Goal: Task Accomplishment & Management: Use online tool/utility

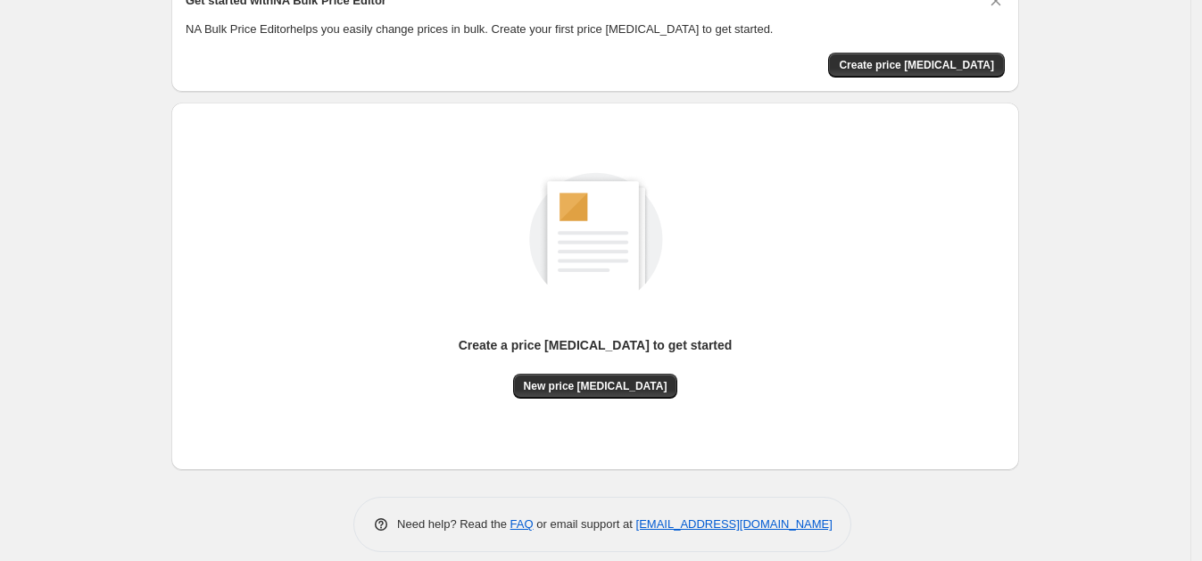
scroll to position [106, 0]
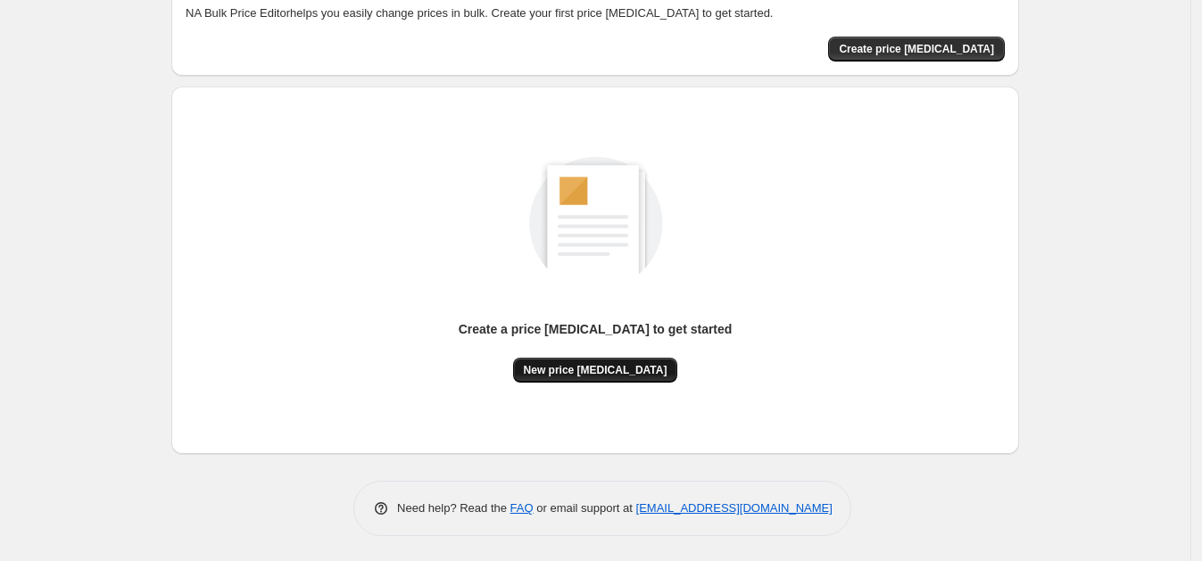
click at [599, 376] on button "New price change job" at bounding box center [595, 370] width 165 height 25
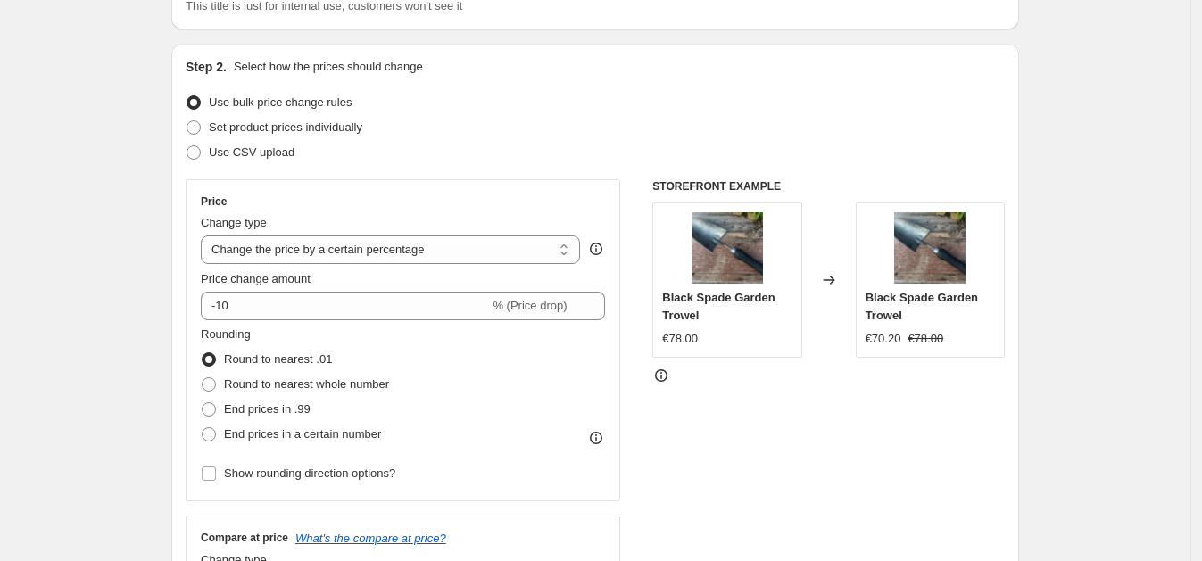
scroll to position [186, 0]
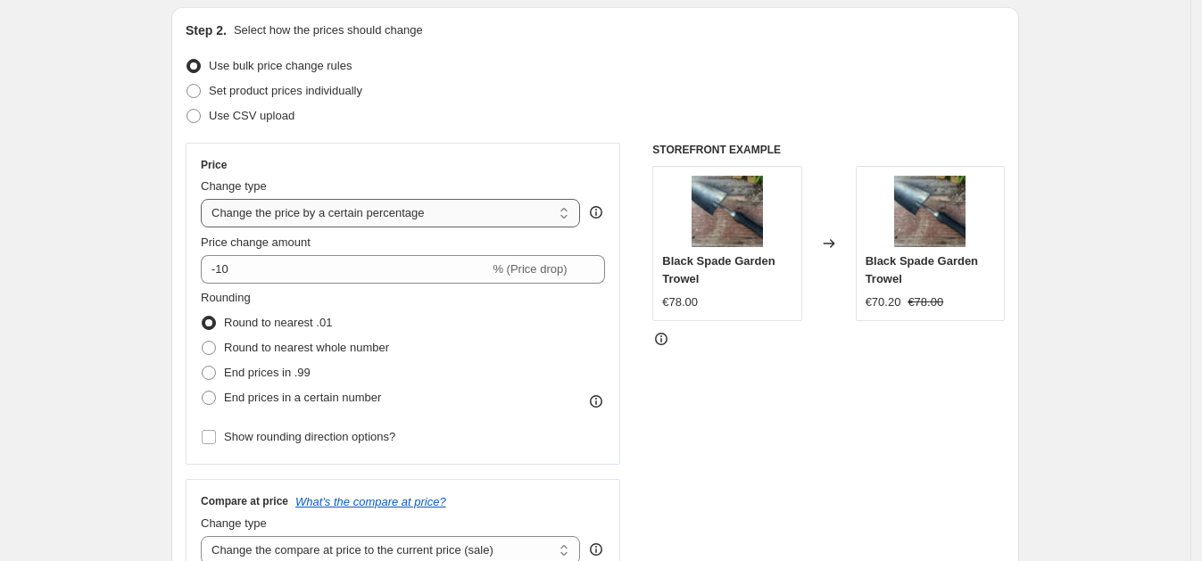
click at [376, 211] on select "Change the price to a certain amount Change the price by a certain amount Chang…" at bounding box center [390, 213] width 379 height 29
select select "to"
click at [206, 199] on select "Change the price to a certain amount Change the price by a certain amount Chang…" at bounding box center [390, 213] width 379 height 29
type input "80.00"
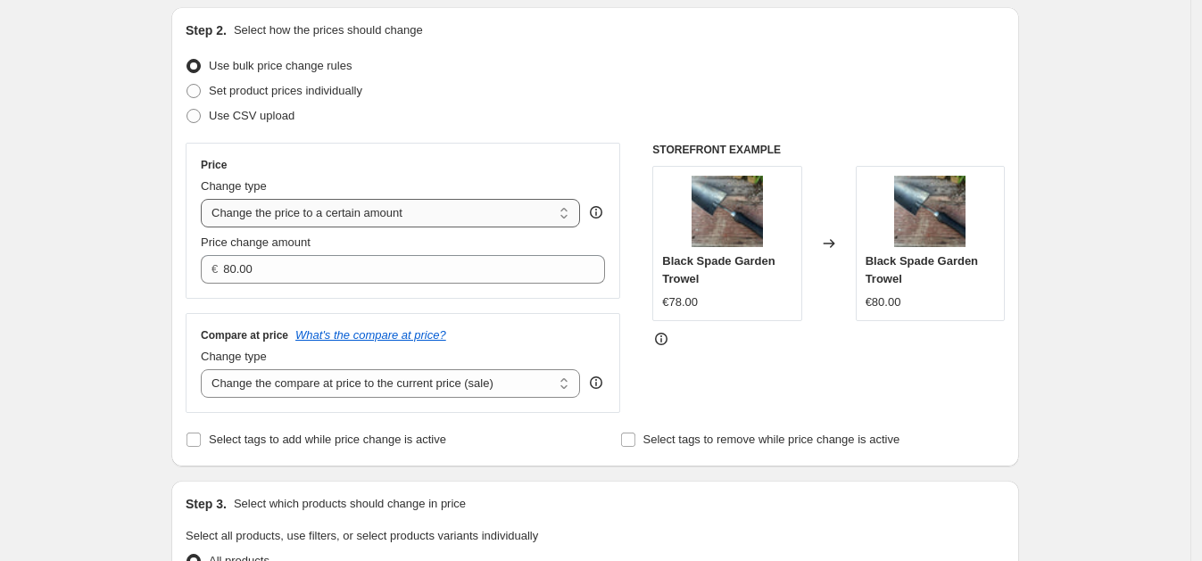
click at [320, 216] on select "Change the price to a certain amount Change the price by a certain amount Chang…" at bounding box center [390, 213] width 379 height 29
select select "by"
click at [206, 199] on select "Change the price to a certain amount Change the price by a certain amount Chang…" at bounding box center [390, 213] width 379 height 29
type input "-10.00"
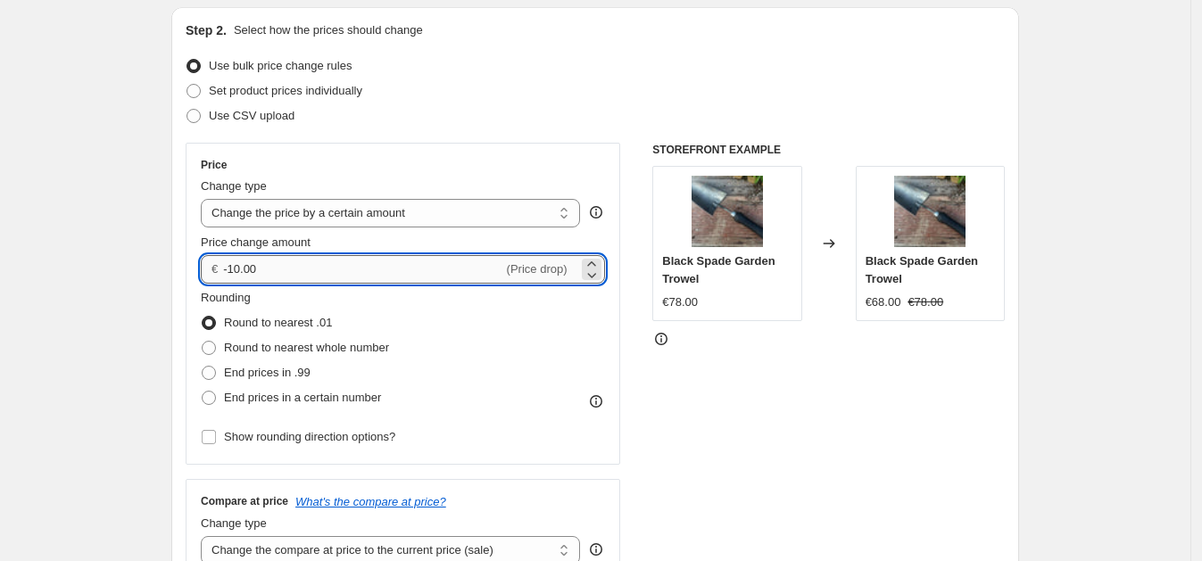
click at [297, 266] on input "-10.00" at bounding box center [362, 269] width 279 height 29
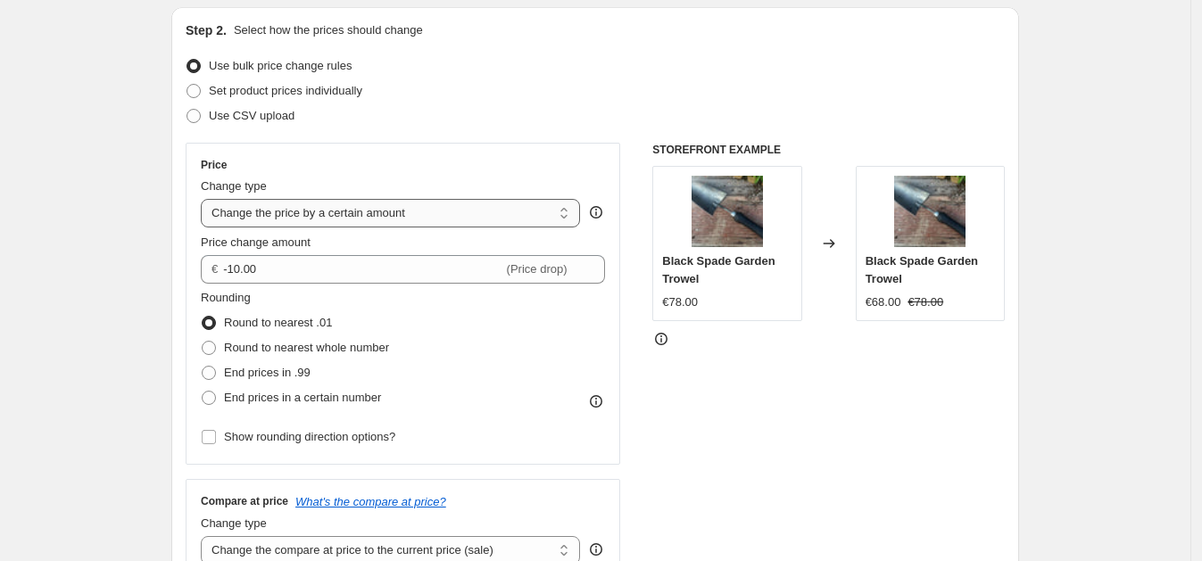
click at [370, 213] on select "Change the price to a certain amount Change the price by a certain amount Chang…" at bounding box center [390, 213] width 379 height 29
select select "percentage"
click at [206, 199] on select "Change the price to a certain amount Change the price by a certain amount Chang…" at bounding box center [390, 213] width 379 height 29
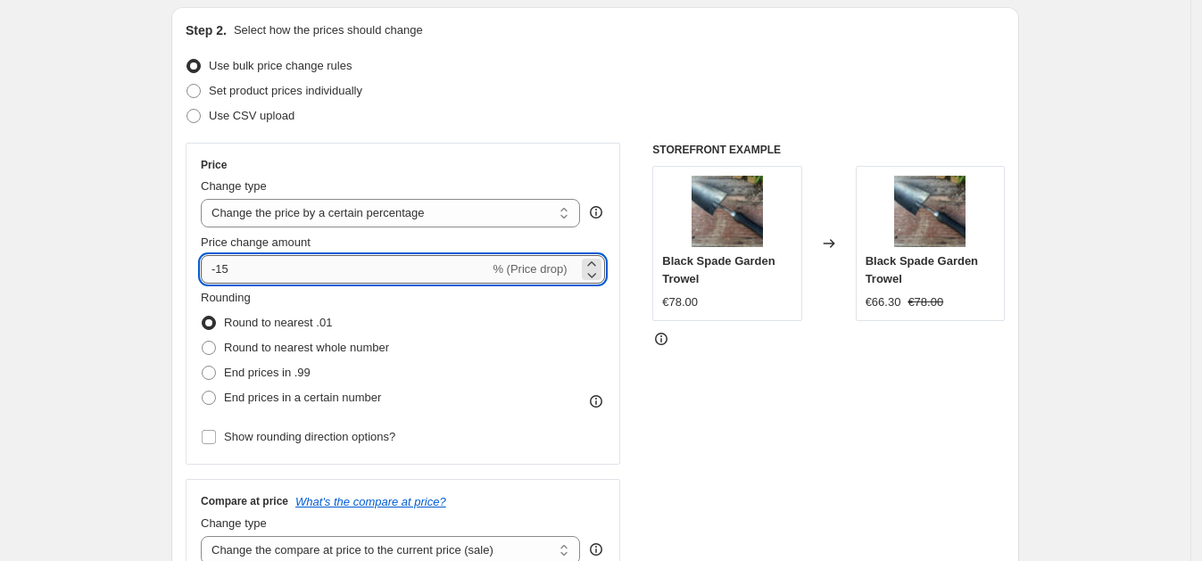
drag, startPoint x: 247, startPoint y: 269, endPoint x: 220, endPoint y: 274, distance: 27.1
click at [220, 274] on input "-15" at bounding box center [345, 269] width 288 height 29
type input "-65"
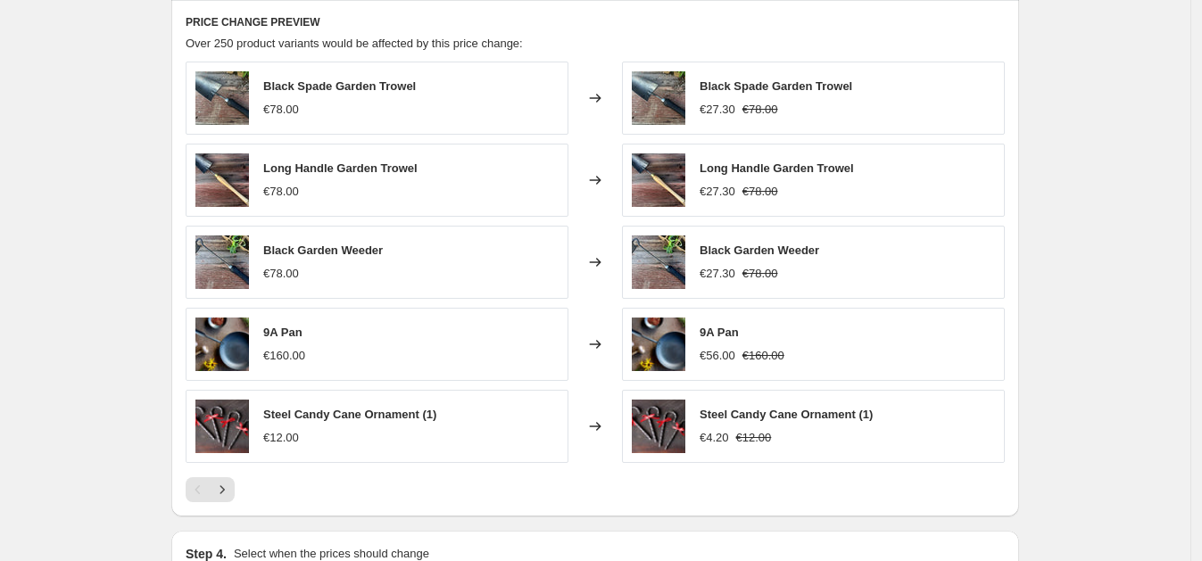
scroll to position [995, 0]
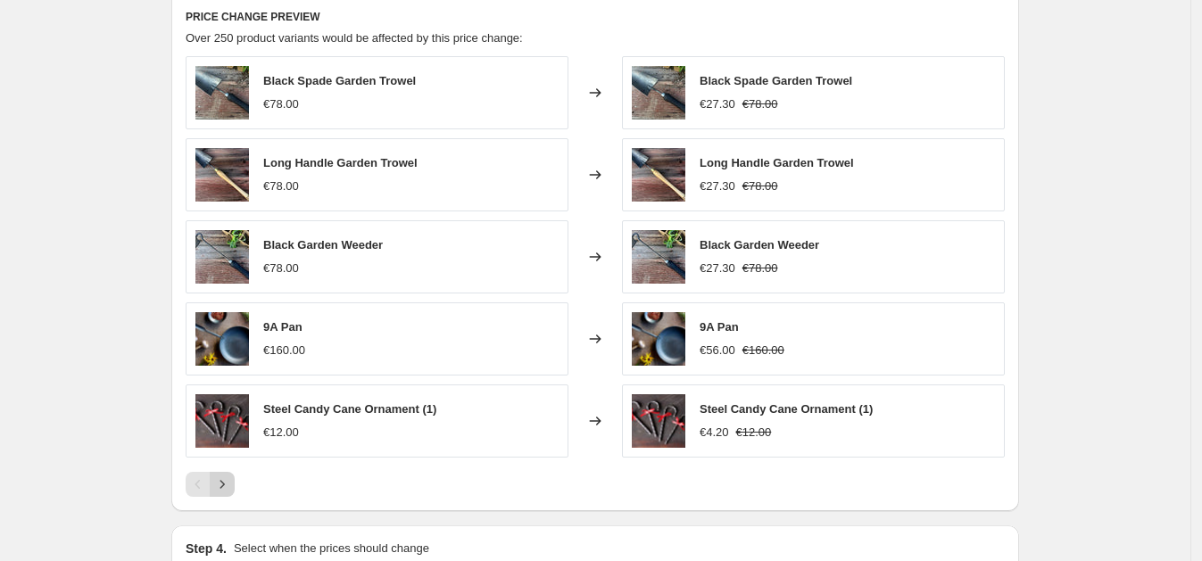
click at [231, 475] on icon "Next" at bounding box center [222, 484] width 18 height 18
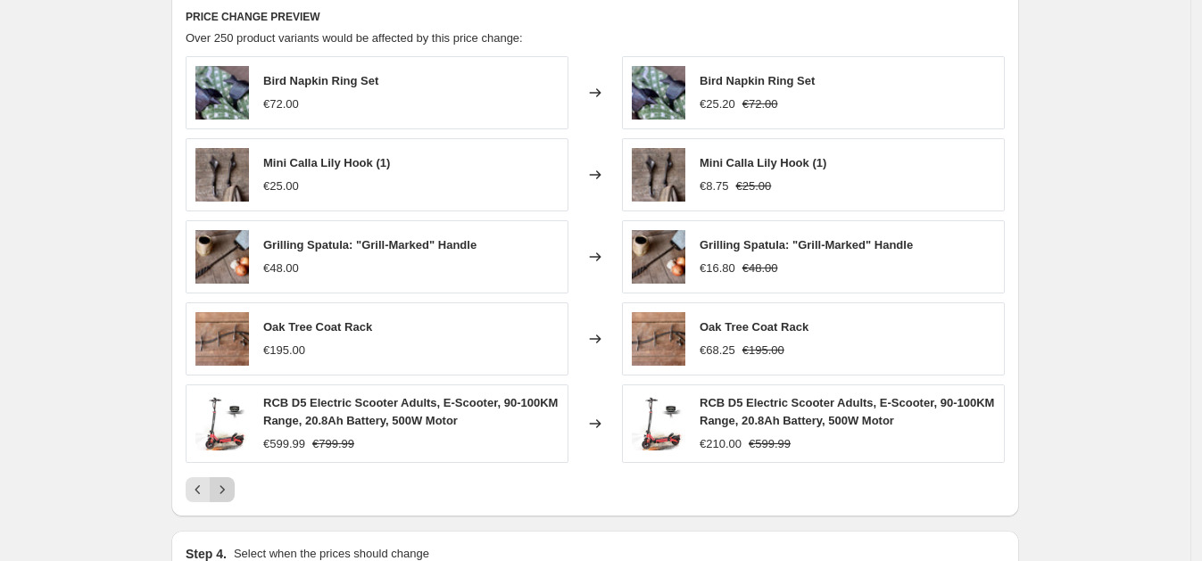
click at [231, 486] on icon "Next" at bounding box center [222, 490] width 18 height 18
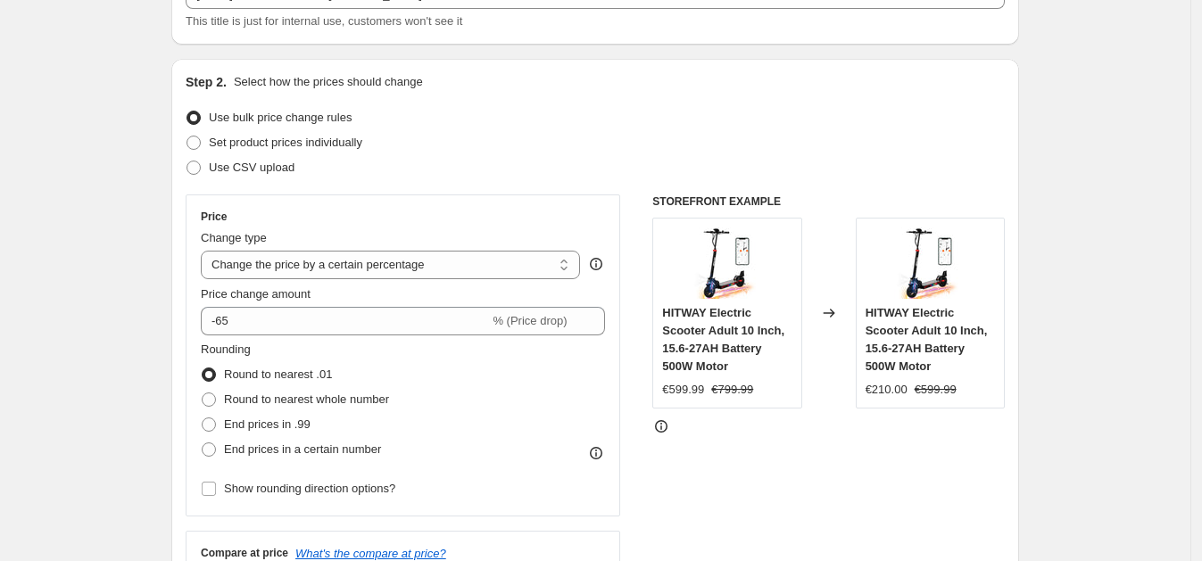
scroll to position [0, 0]
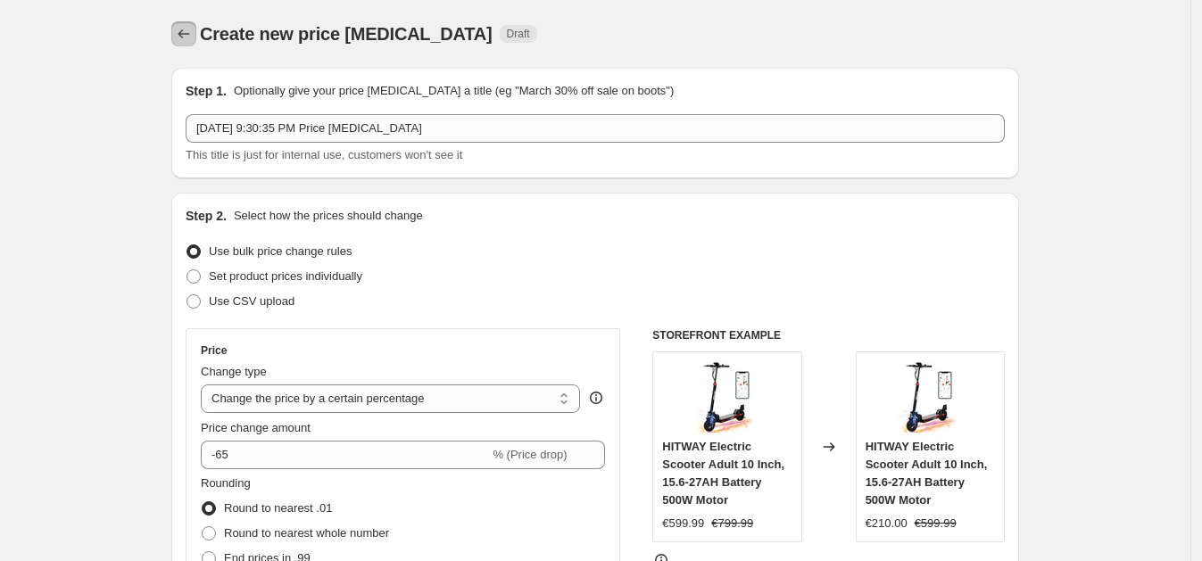
click at [187, 29] on icon "Price change jobs" at bounding box center [184, 34] width 18 height 18
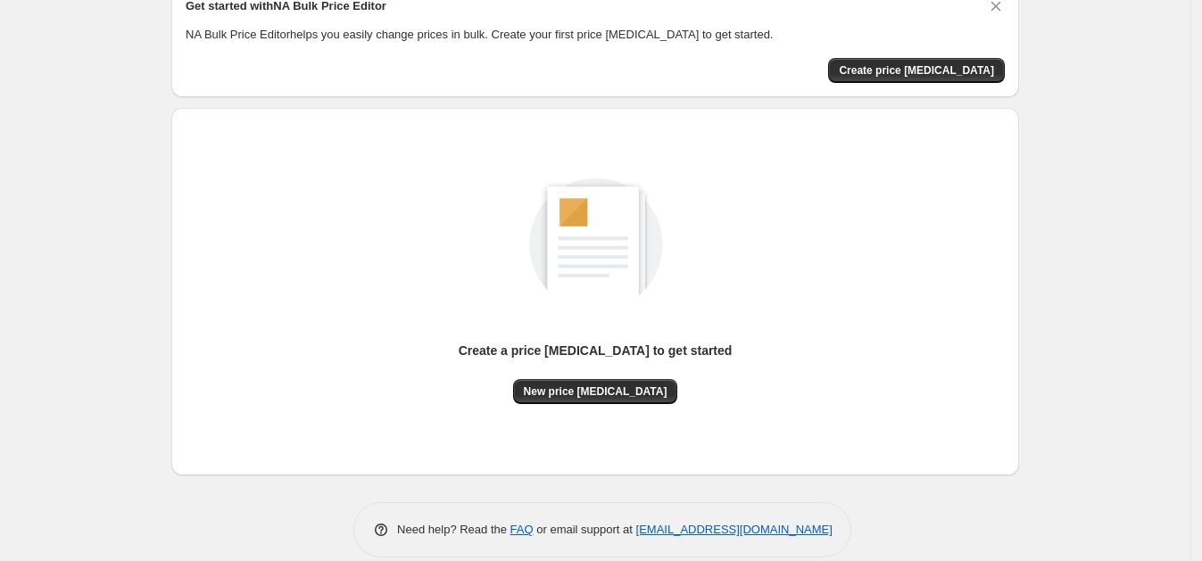
scroll to position [106, 0]
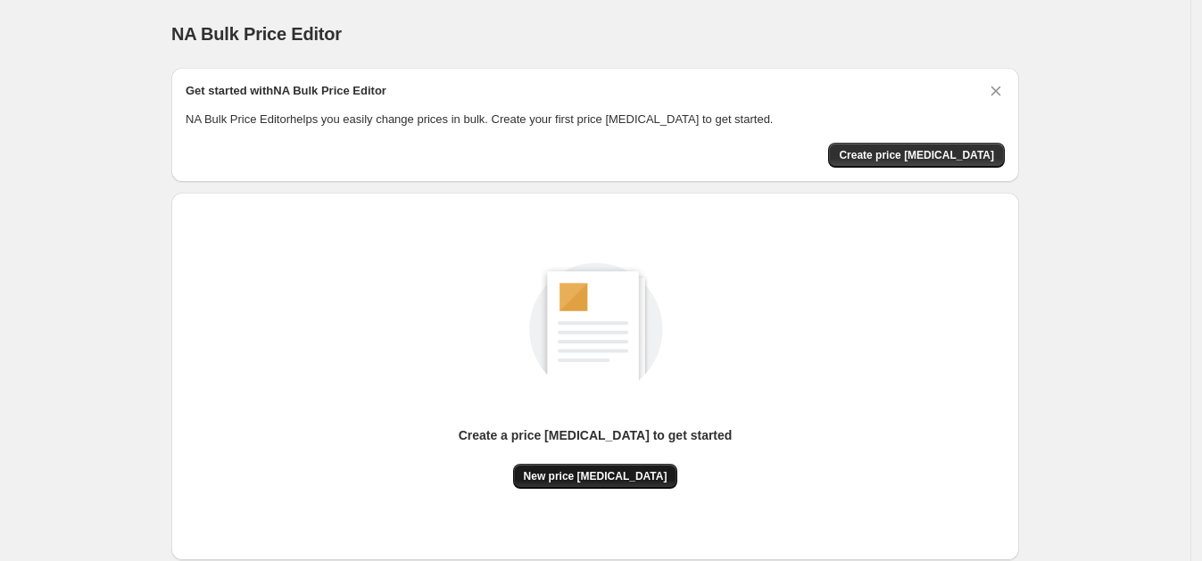
click at [599, 471] on span "New price change job" at bounding box center [596, 476] width 144 height 14
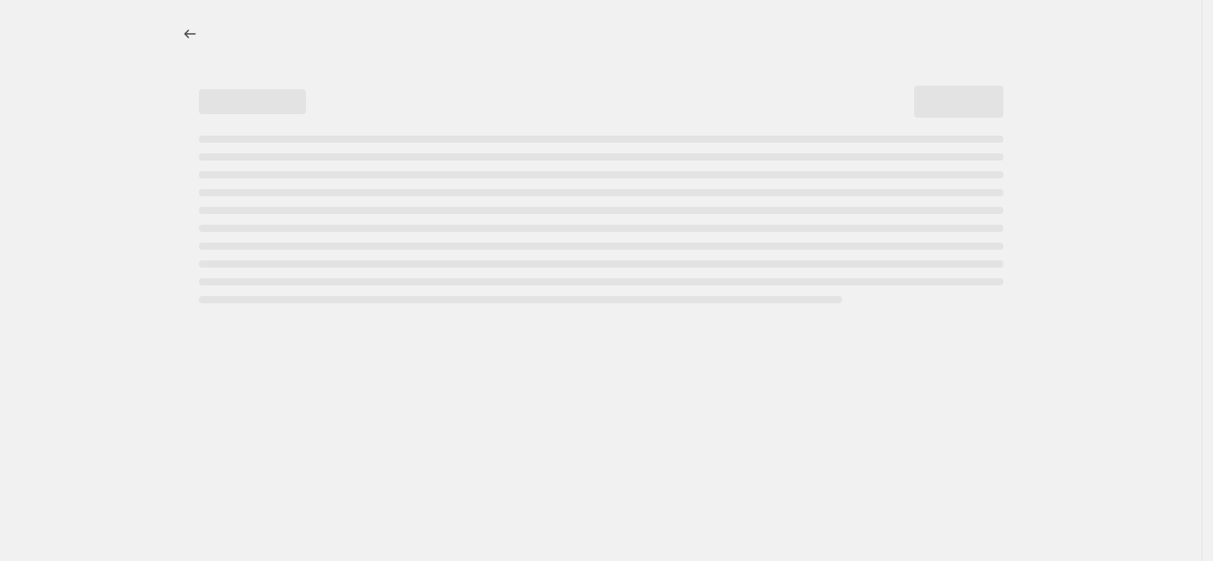
select select "percentage"
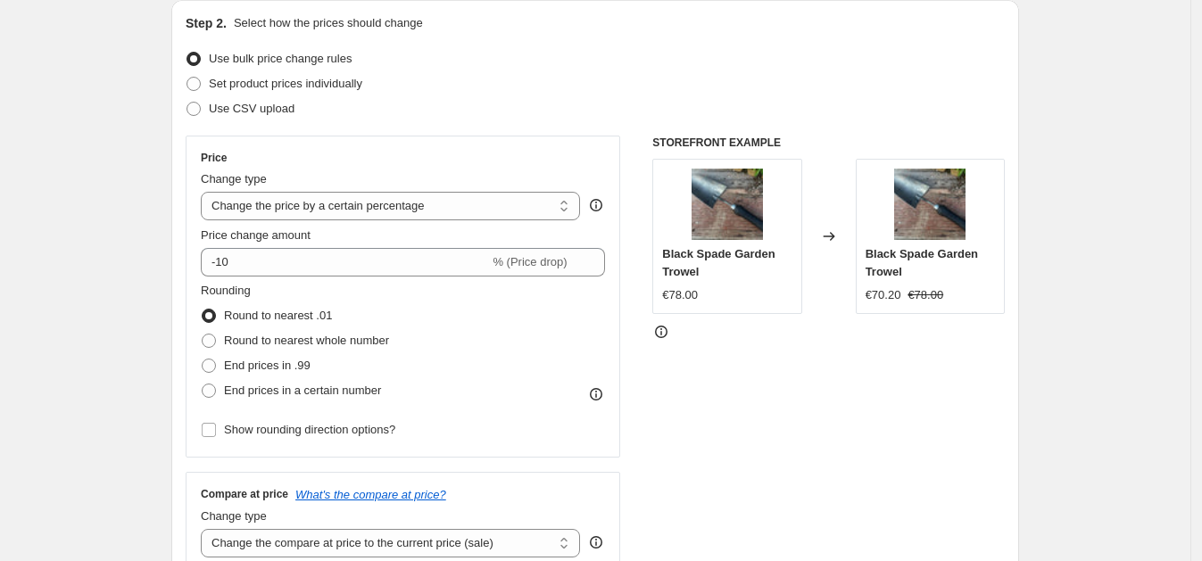
scroll to position [230, 0]
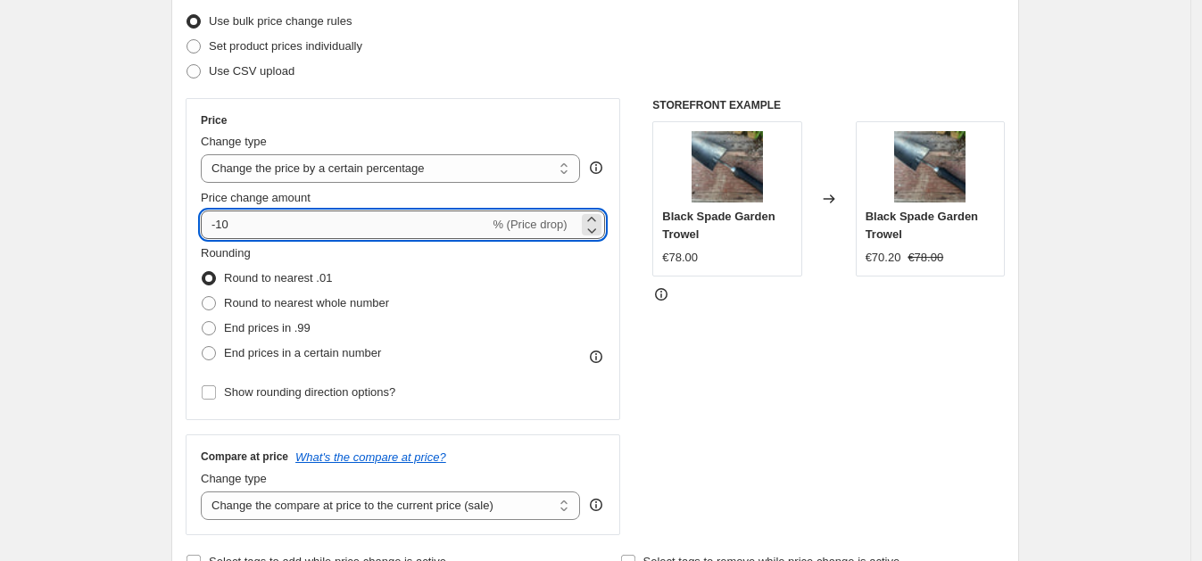
click at [301, 219] on input "-10" at bounding box center [345, 225] width 288 height 29
type input "-1"
type input "-65"
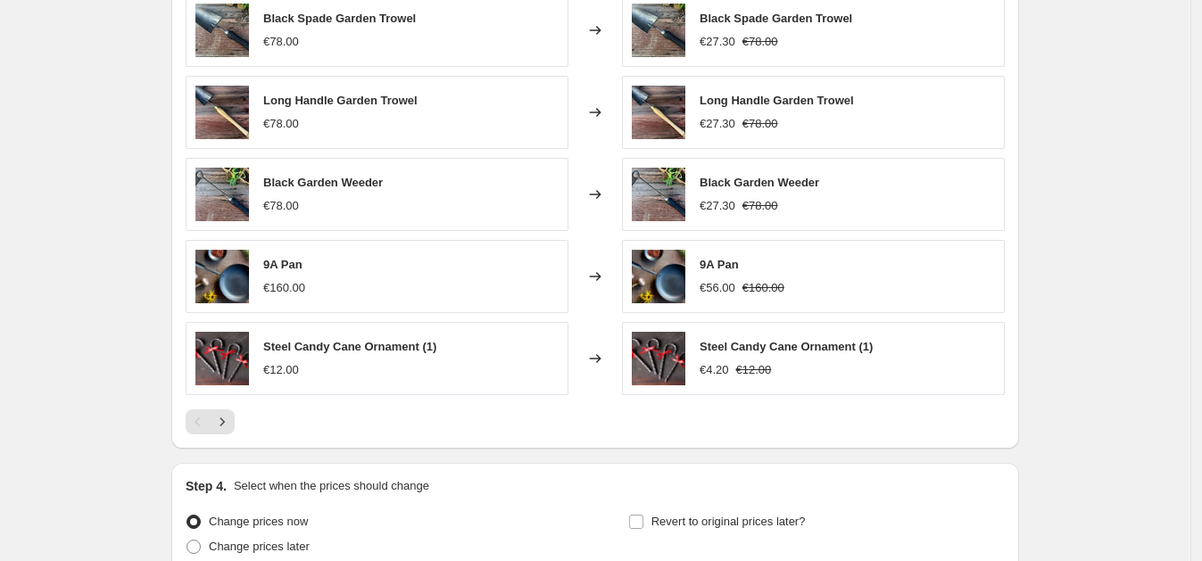
scroll to position [1220, 0]
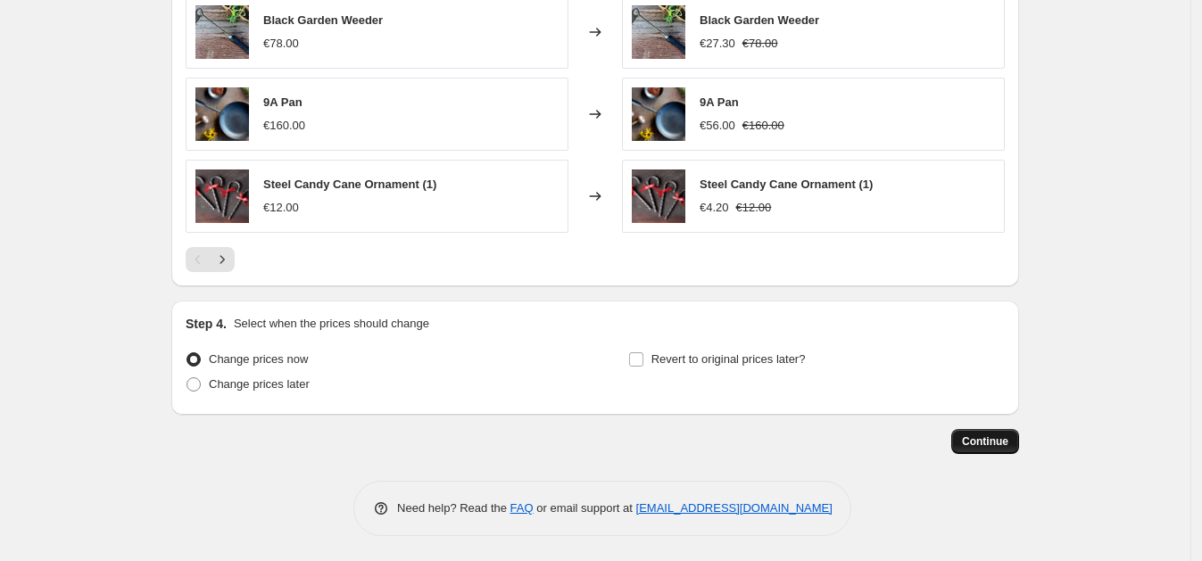
click at [1002, 437] on span "Continue" at bounding box center [985, 441] width 46 height 14
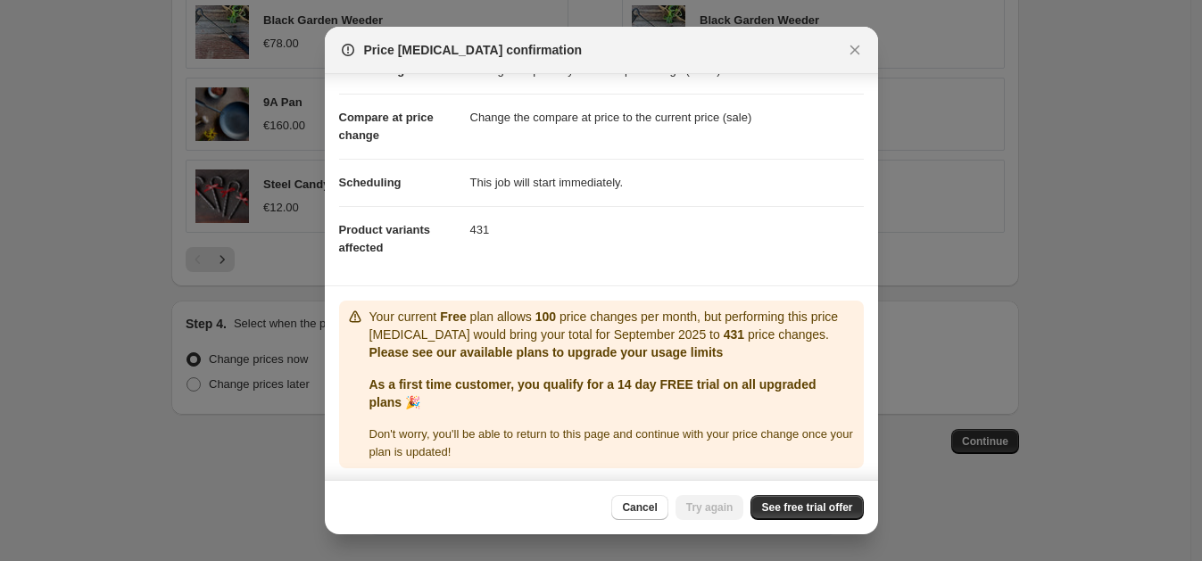
scroll to position [60, 0]
click at [805, 515] on link "See free trial offer" at bounding box center [806, 507] width 112 height 25
click at [655, 508] on span "Cancel" at bounding box center [639, 507] width 35 height 14
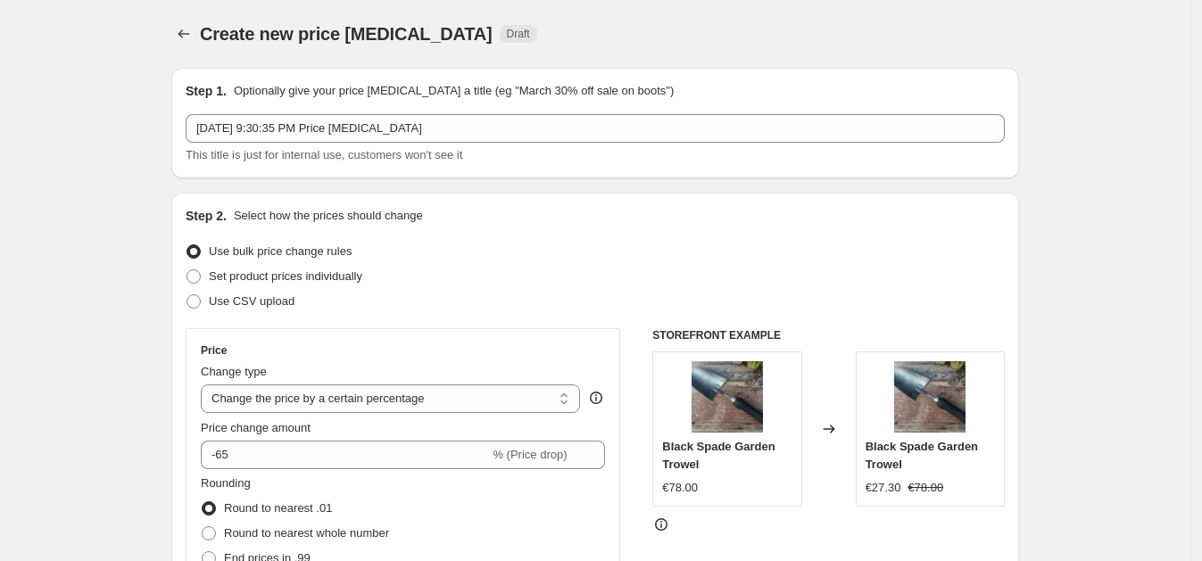
scroll to position [1220, 0]
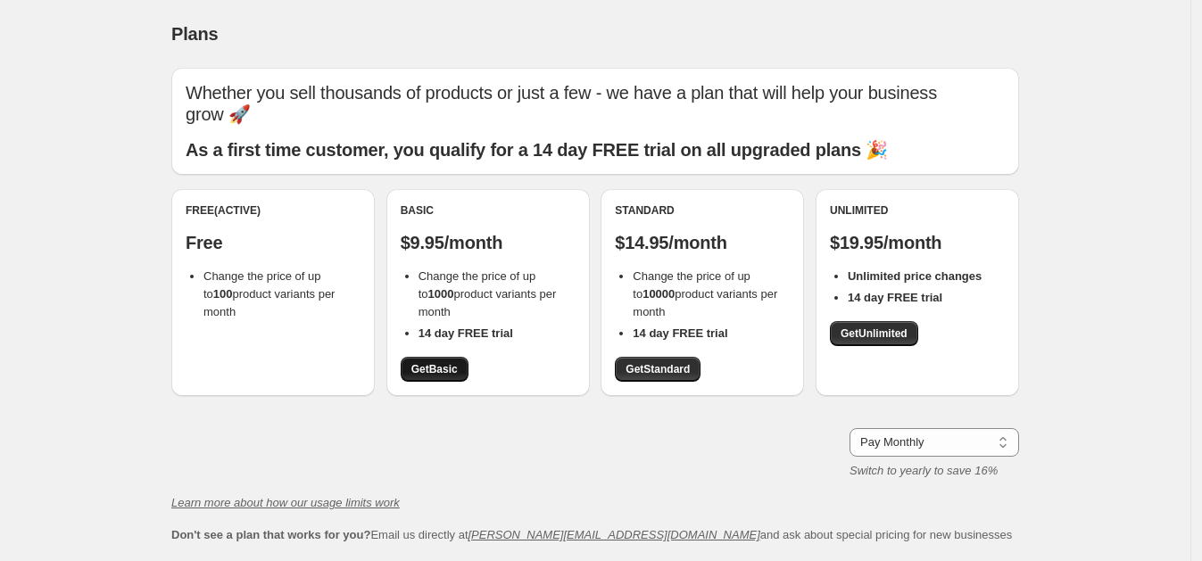
click at [438, 370] on span "Get Basic" at bounding box center [434, 369] width 46 height 14
